Goal: Transaction & Acquisition: Purchase product/service

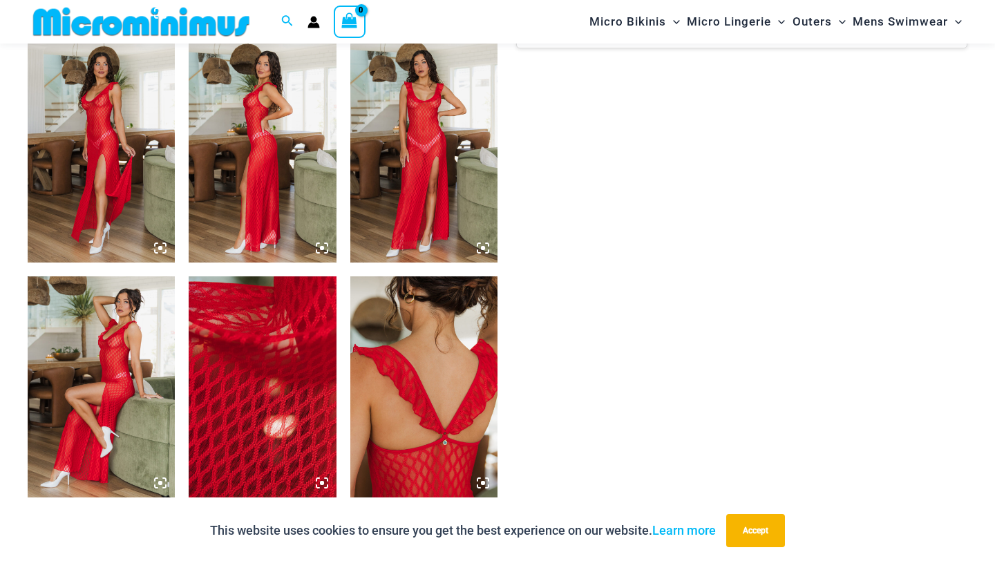
scroll to position [1041, 0]
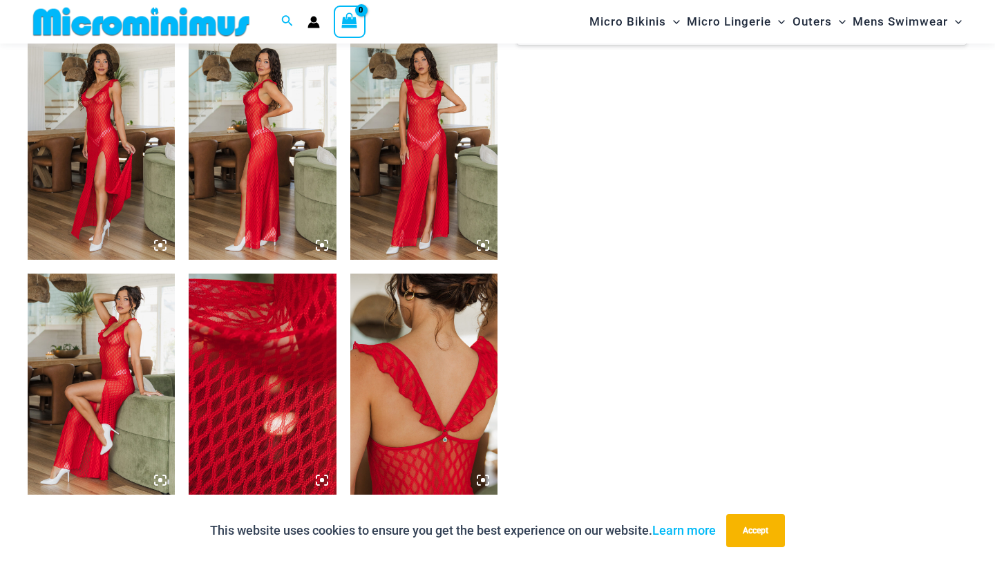
click at [429, 120] on img at bounding box center [423, 149] width 147 height 221
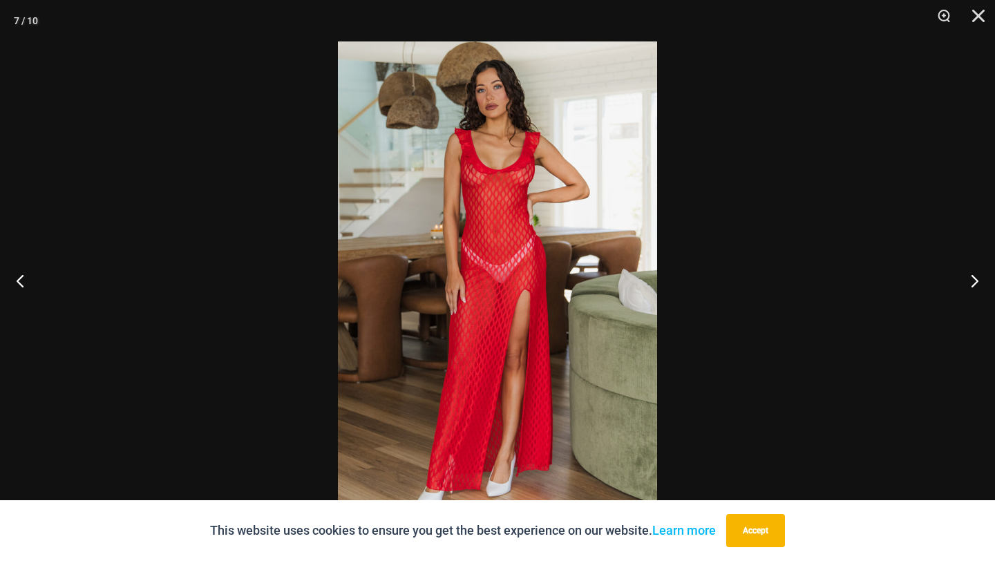
click at [510, 180] on img at bounding box center [497, 280] width 319 height 478
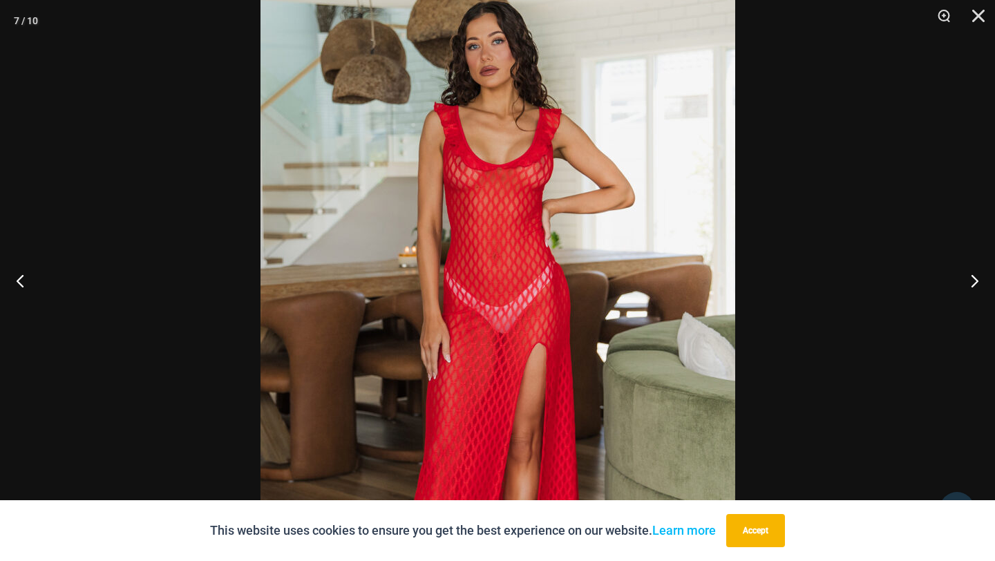
click at [832, 176] on div at bounding box center [497, 280] width 995 height 561
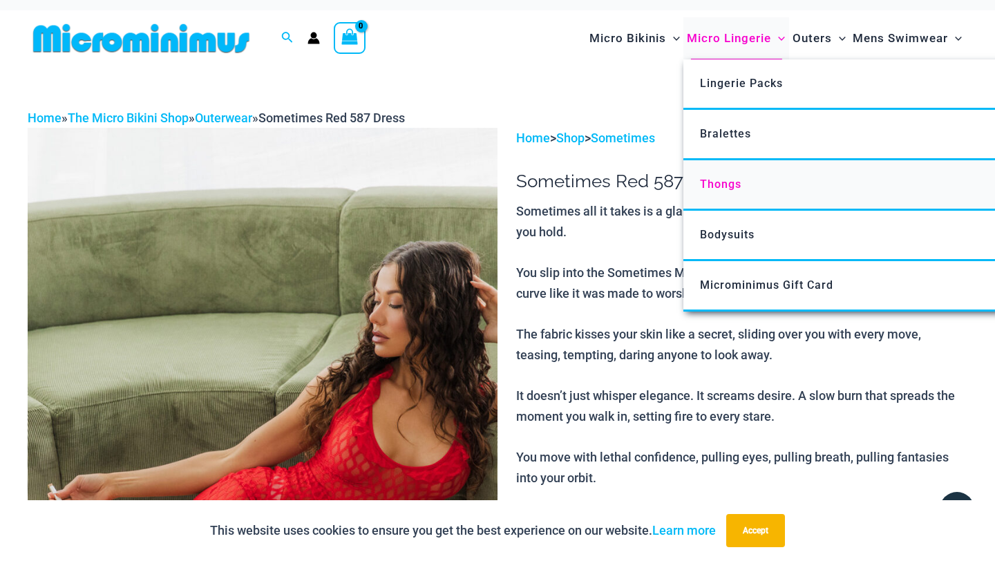
scroll to position [11, 0]
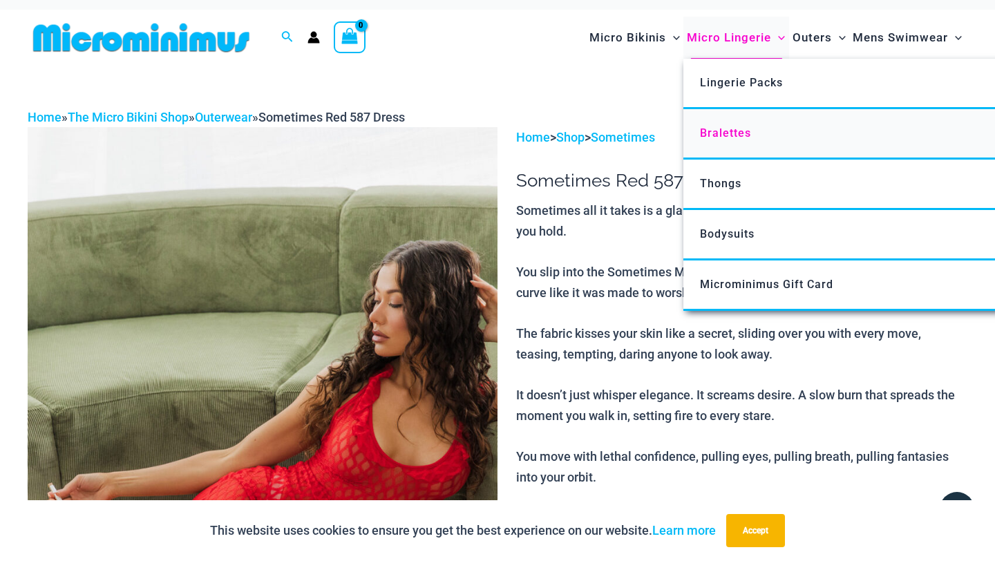
click at [740, 134] on span "Bralettes" at bounding box center [725, 132] width 51 height 13
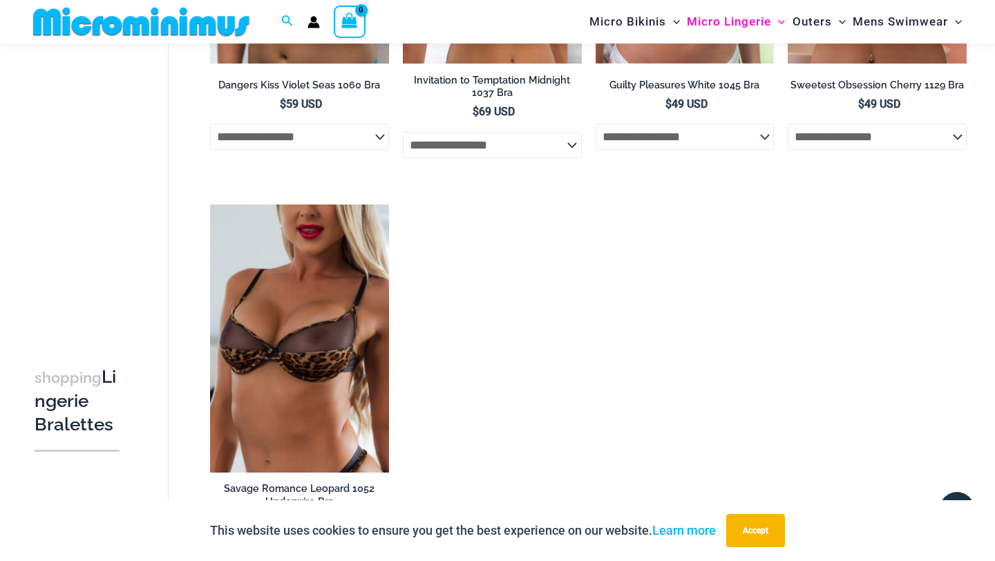
scroll to position [775, 0]
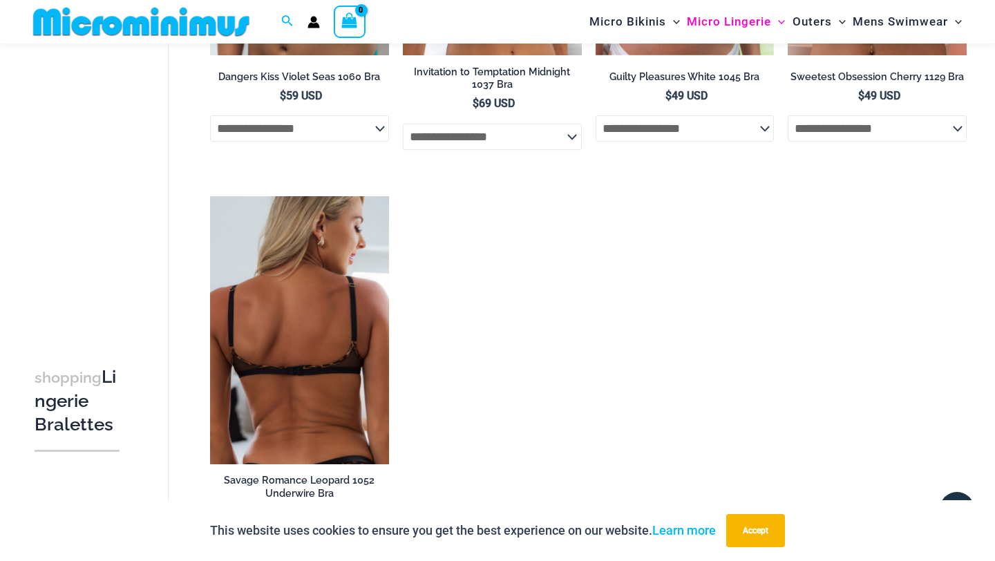
click at [346, 357] on img at bounding box center [299, 330] width 179 height 268
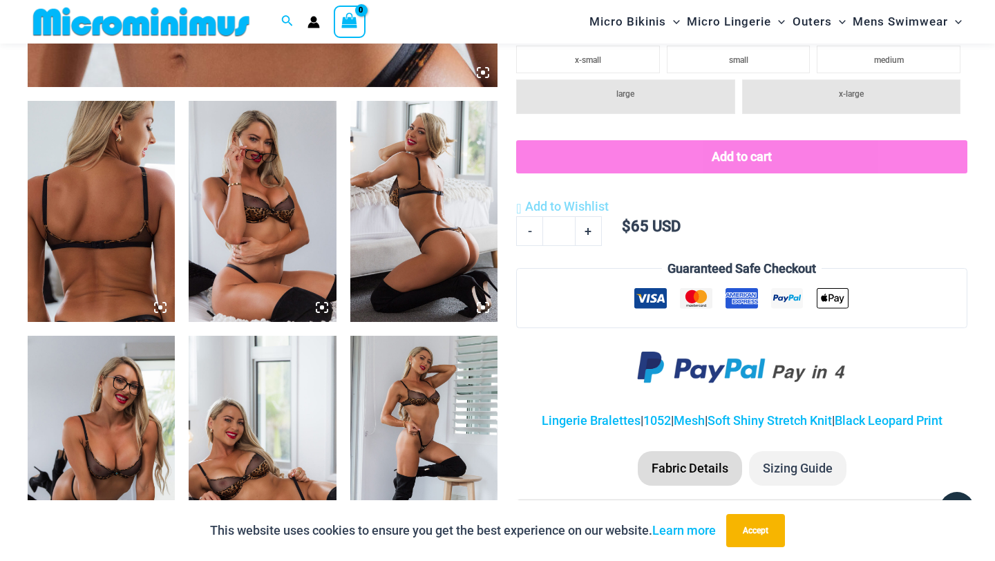
scroll to position [746, 0]
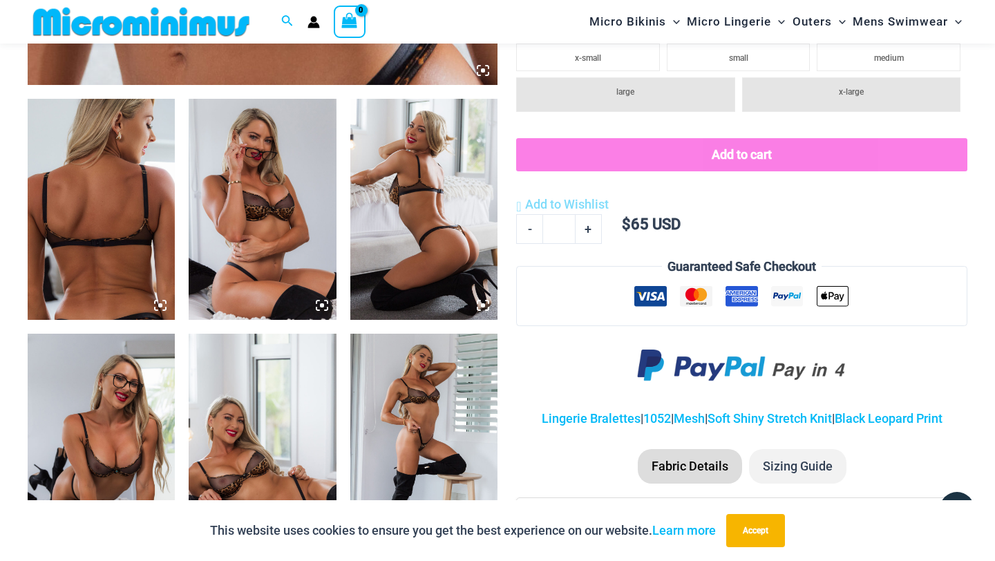
click at [261, 220] on img at bounding box center [262, 209] width 147 height 221
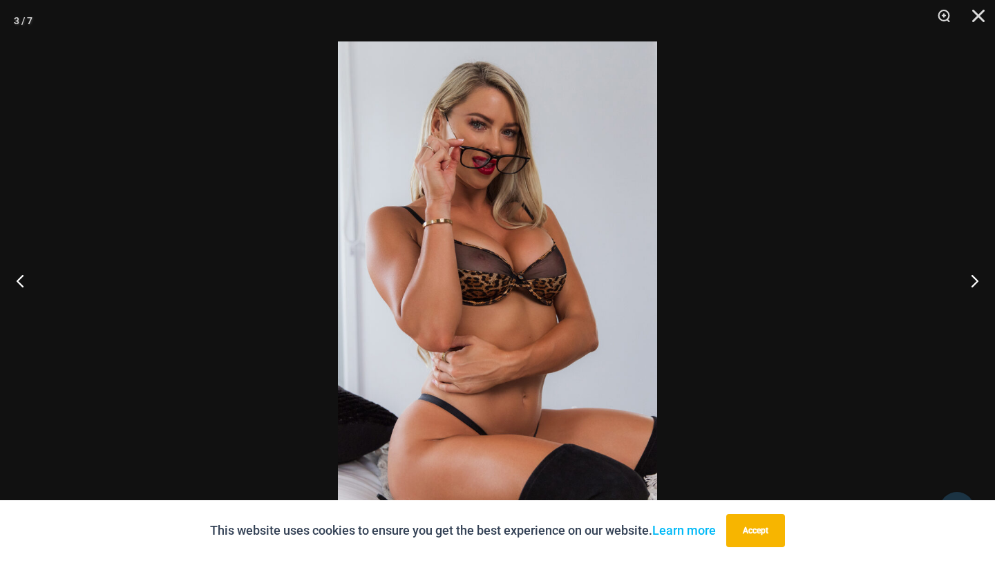
click at [489, 248] on img at bounding box center [497, 280] width 319 height 478
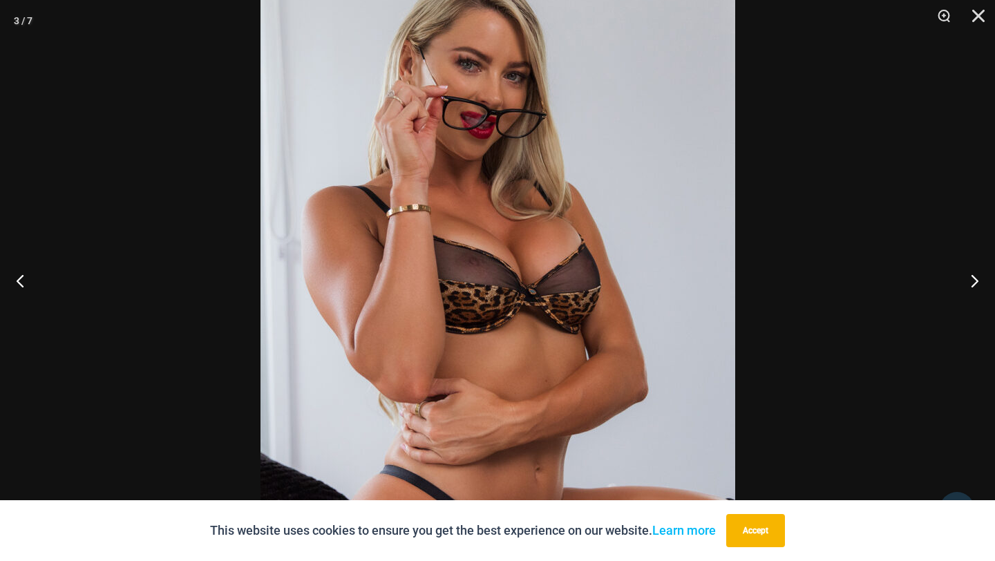
click at [554, 213] on img at bounding box center [498, 297] width 475 height 712
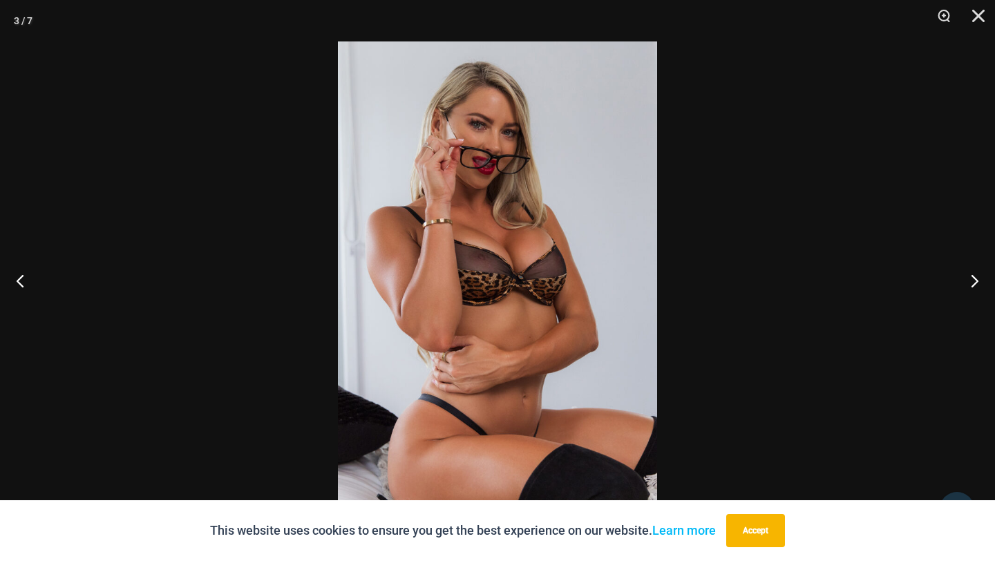
click at [880, 208] on div at bounding box center [497, 280] width 995 height 561
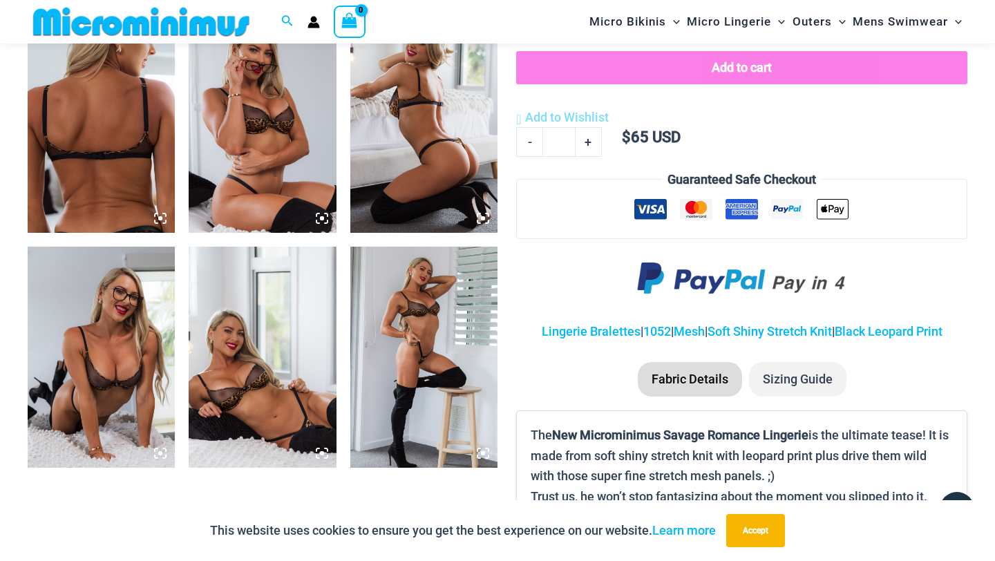
scroll to position [847, 0]
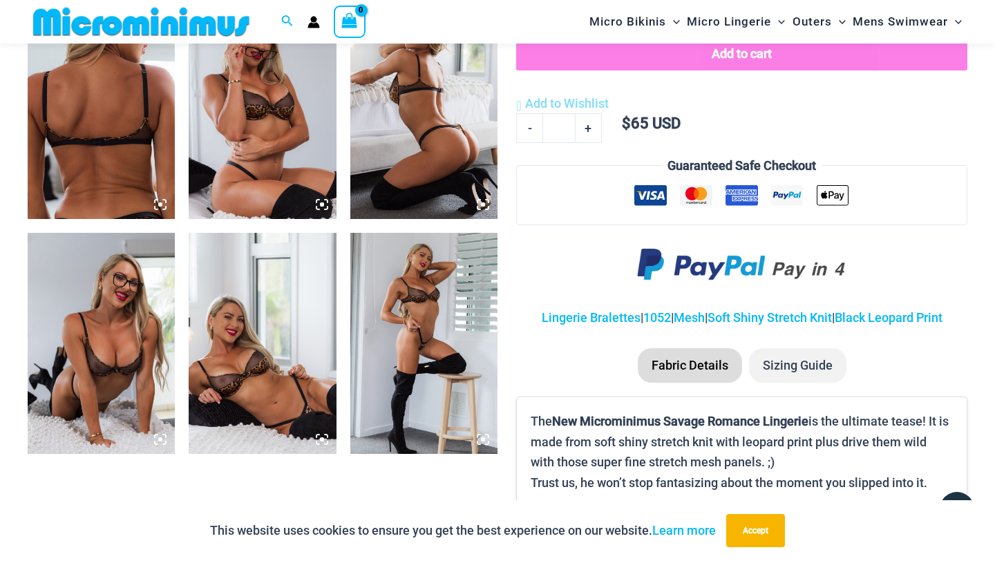
click at [267, 376] on img at bounding box center [262, 343] width 147 height 221
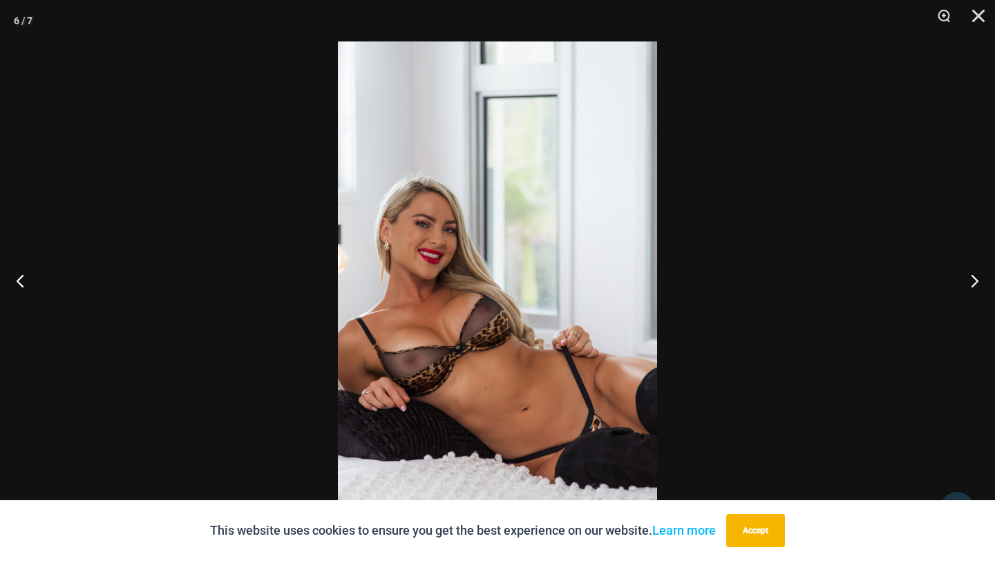
click at [420, 364] on img at bounding box center [497, 280] width 319 height 478
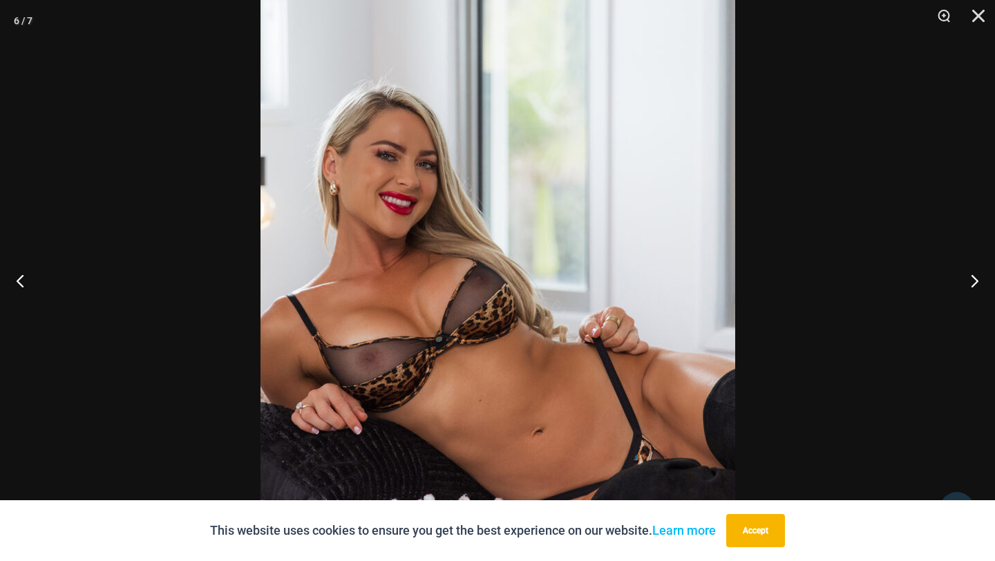
click at [421, 363] on img at bounding box center [498, 240] width 475 height 712
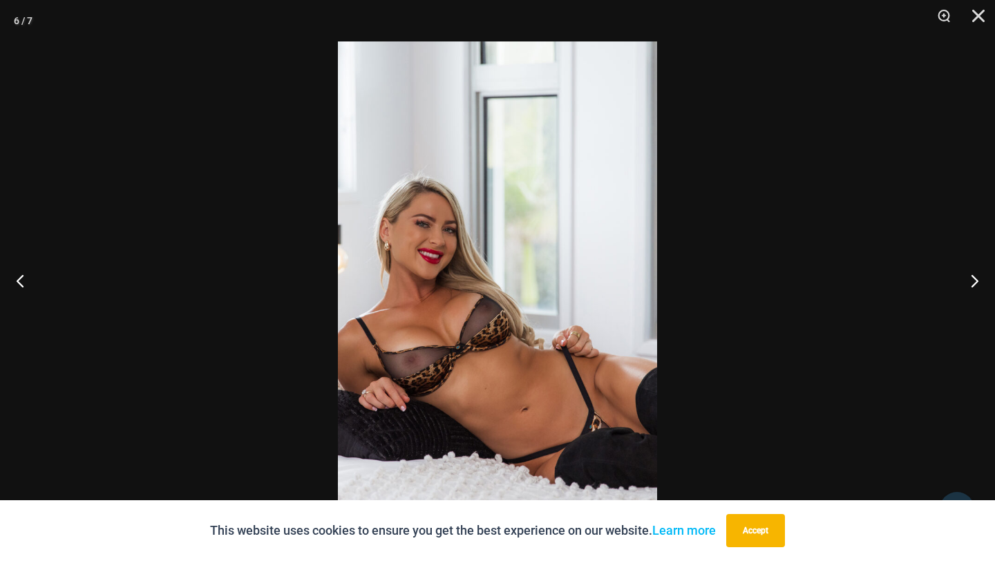
click at [496, 270] on img at bounding box center [497, 280] width 319 height 478
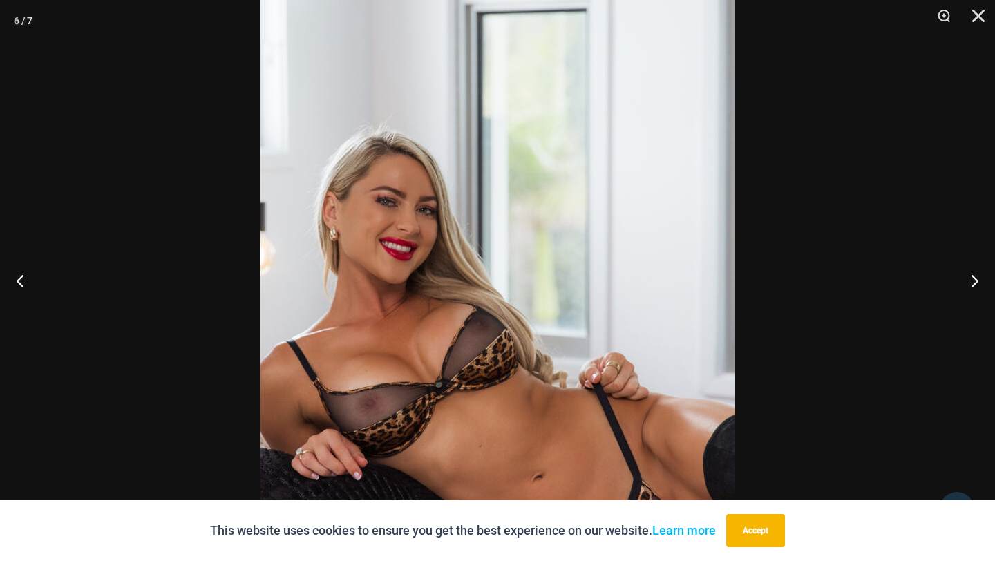
click at [771, 357] on div at bounding box center [497, 280] width 995 height 561
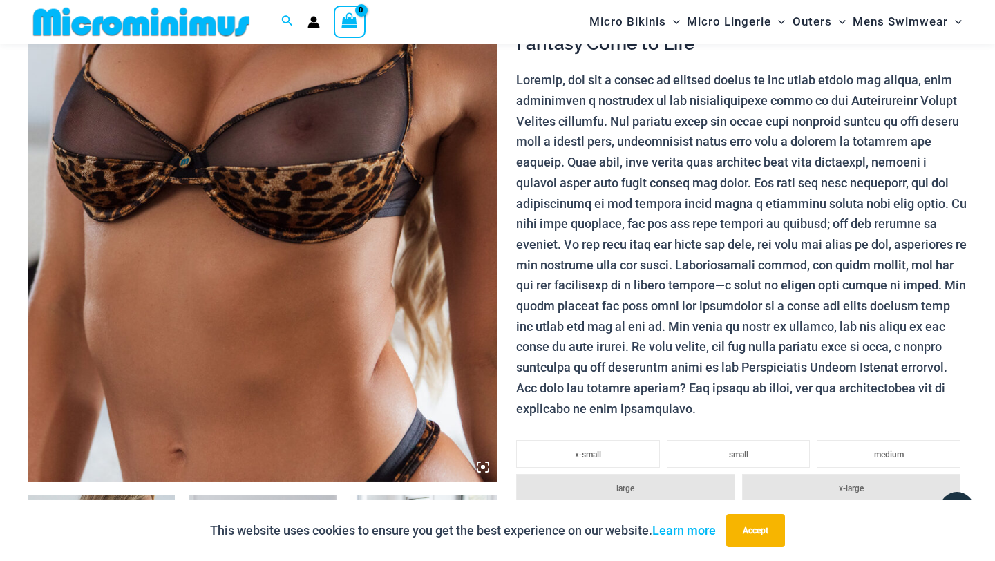
scroll to position [0, 0]
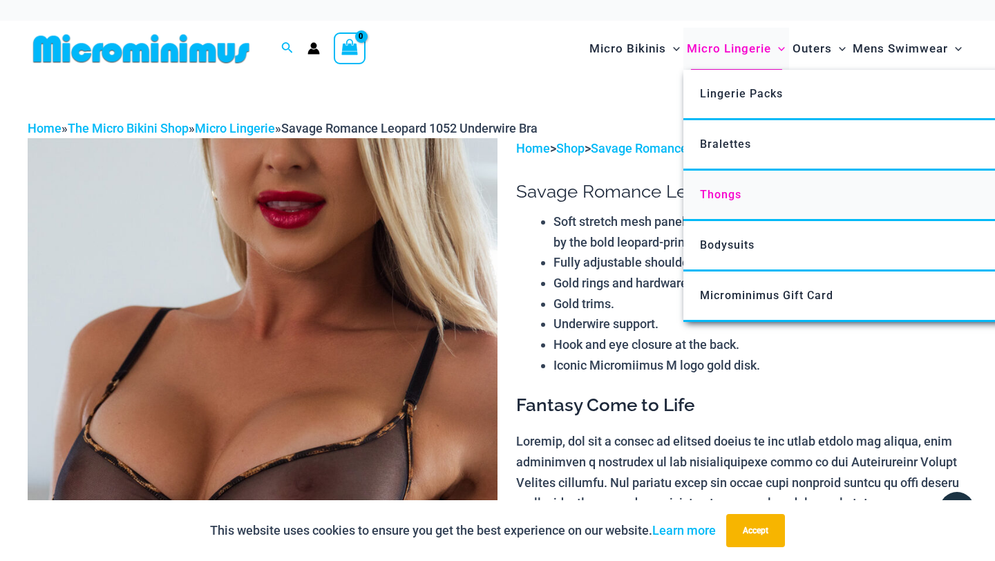
click at [733, 198] on span "Thongs" at bounding box center [720, 194] width 41 height 13
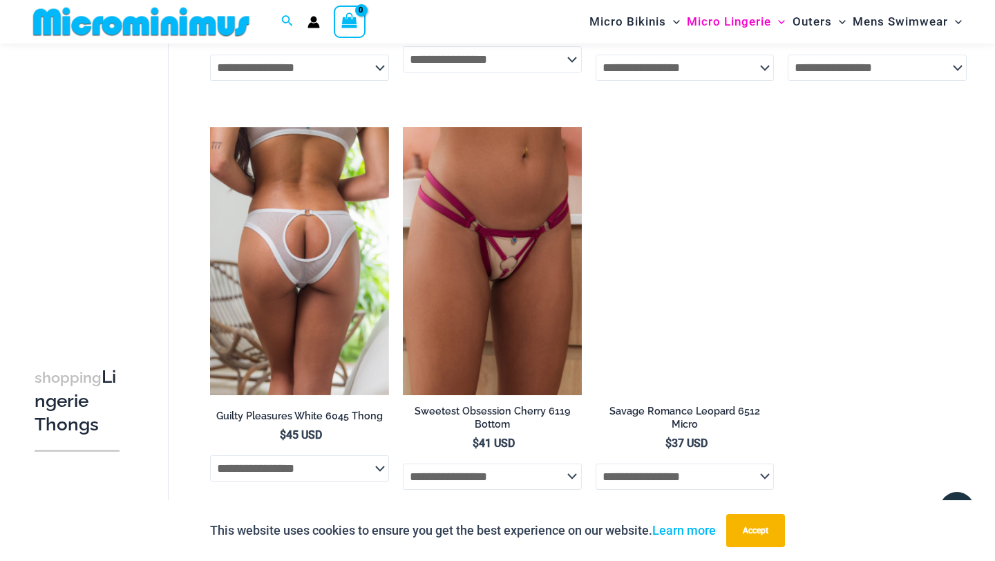
scroll to position [1252, 0]
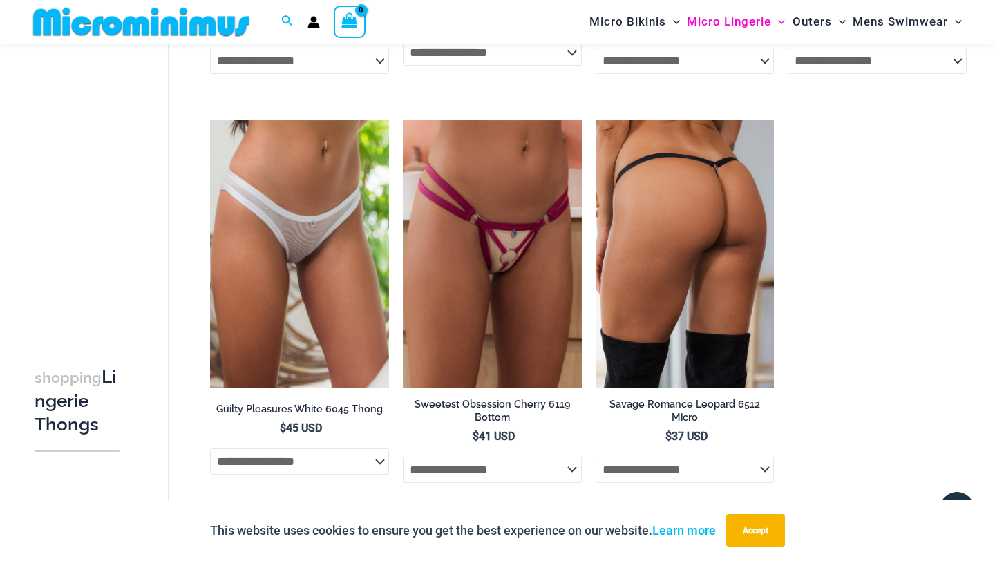
click at [619, 291] on img at bounding box center [685, 254] width 179 height 268
